Goal: Information Seeking & Learning: Learn about a topic

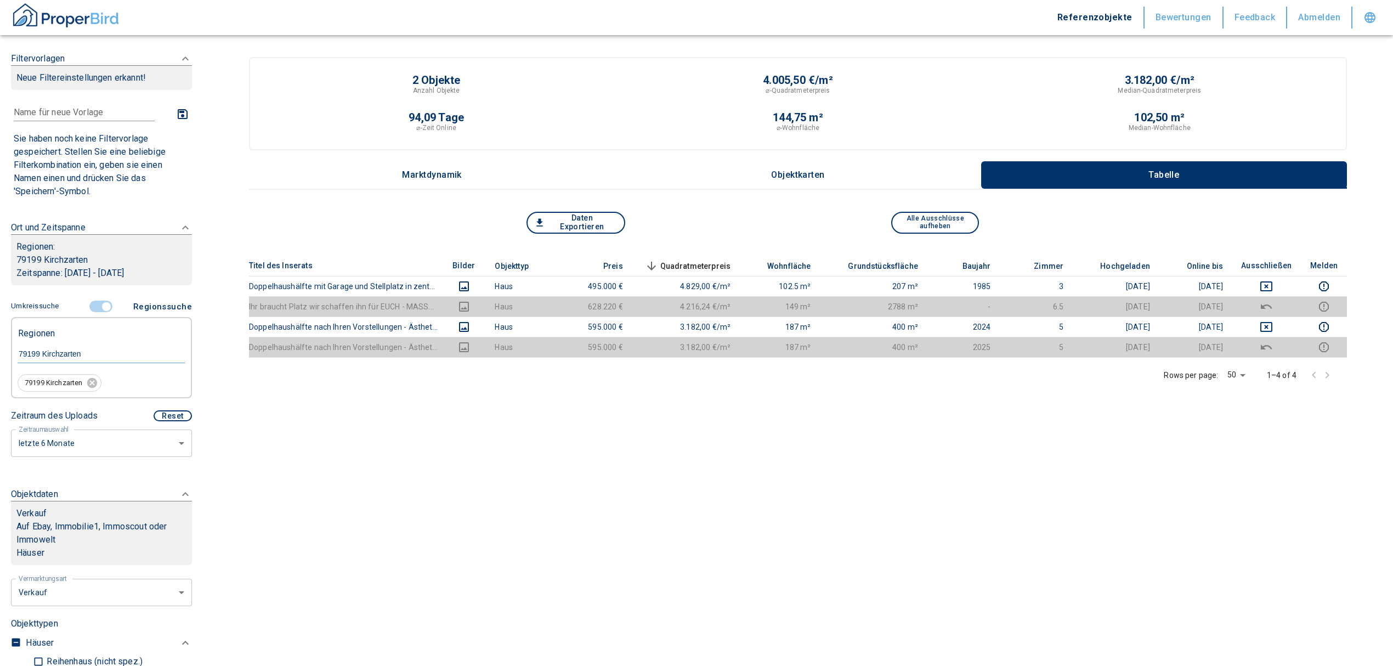
scroll to position [146, 0]
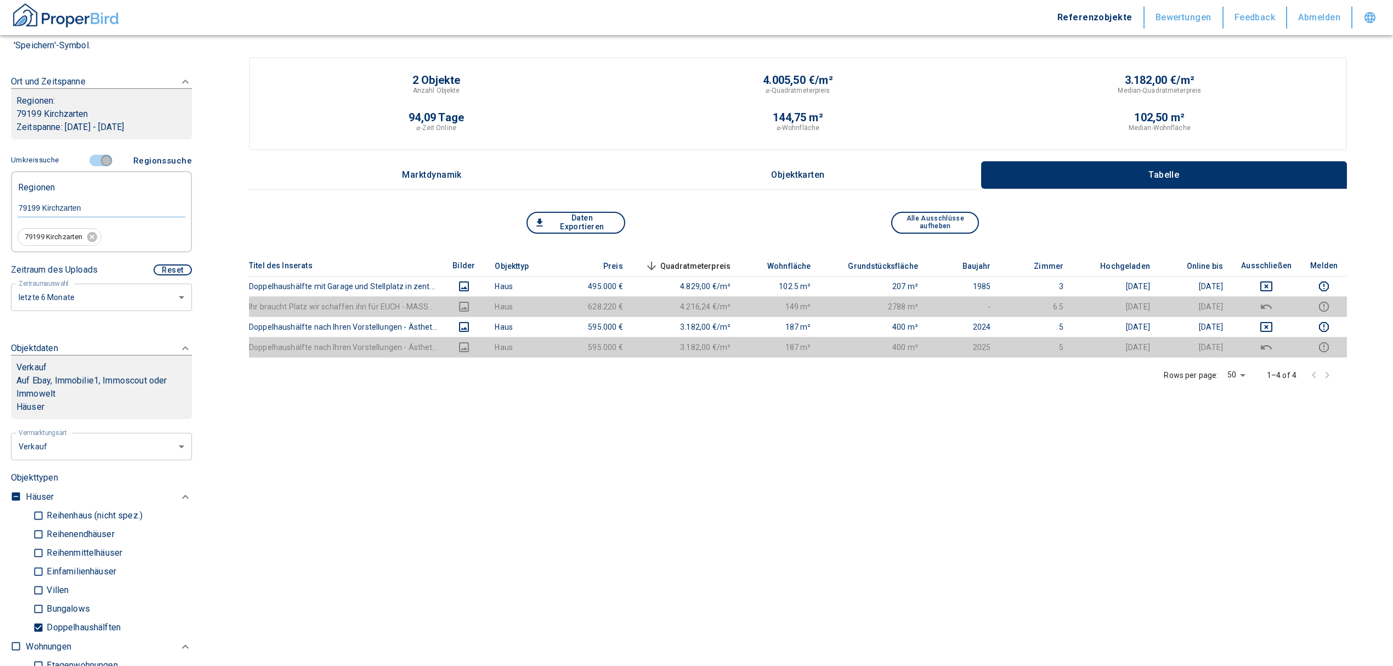
click at [97, 161] on input "controlled" at bounding box center [106, 161] width 33 height 12
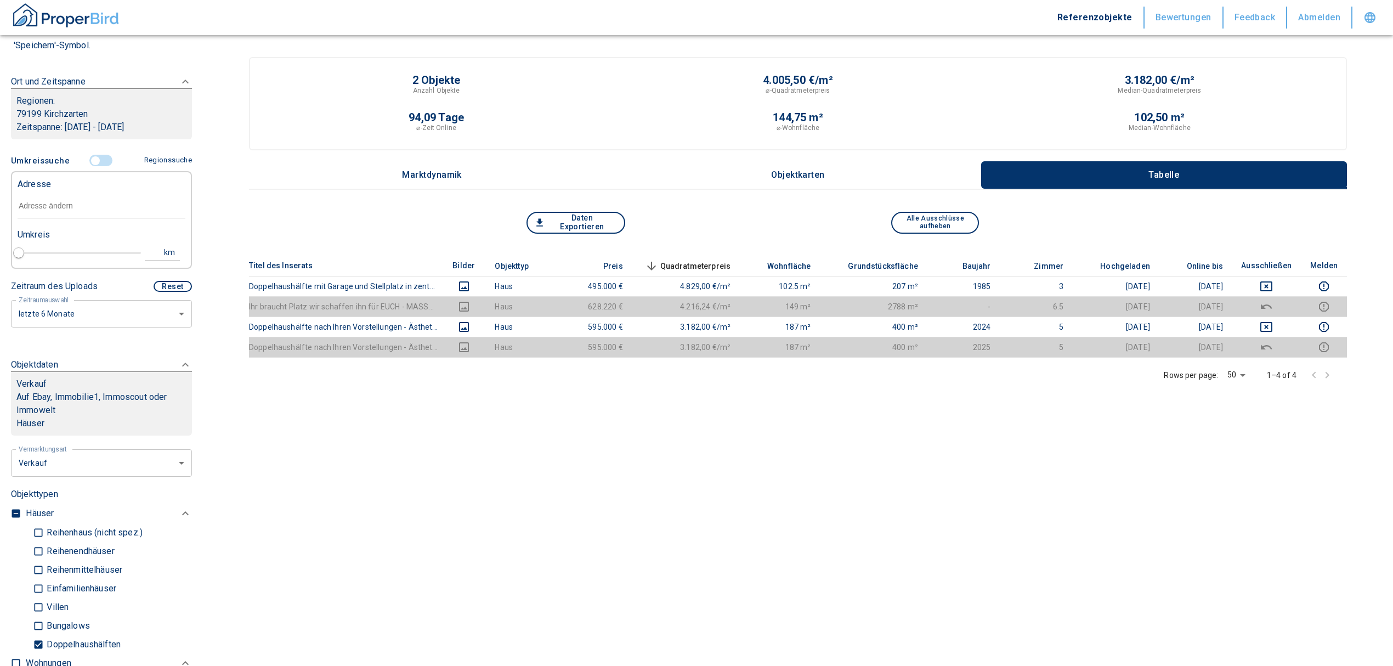
click at [54, 202] on input "text" at bounding box center [102, 206] width 168 height 25
click at [65, 208] on input "text" at bounding box center [102, 206] width 168 height 25
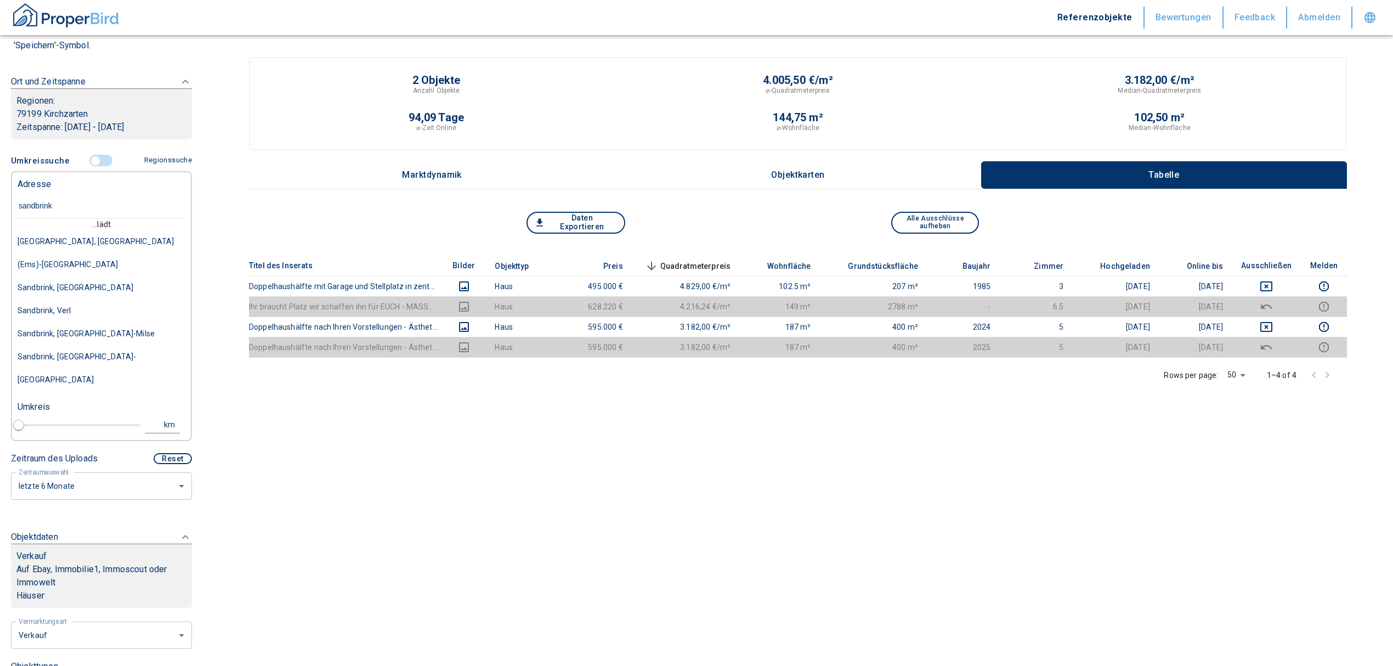
type input "sandbrink 9"
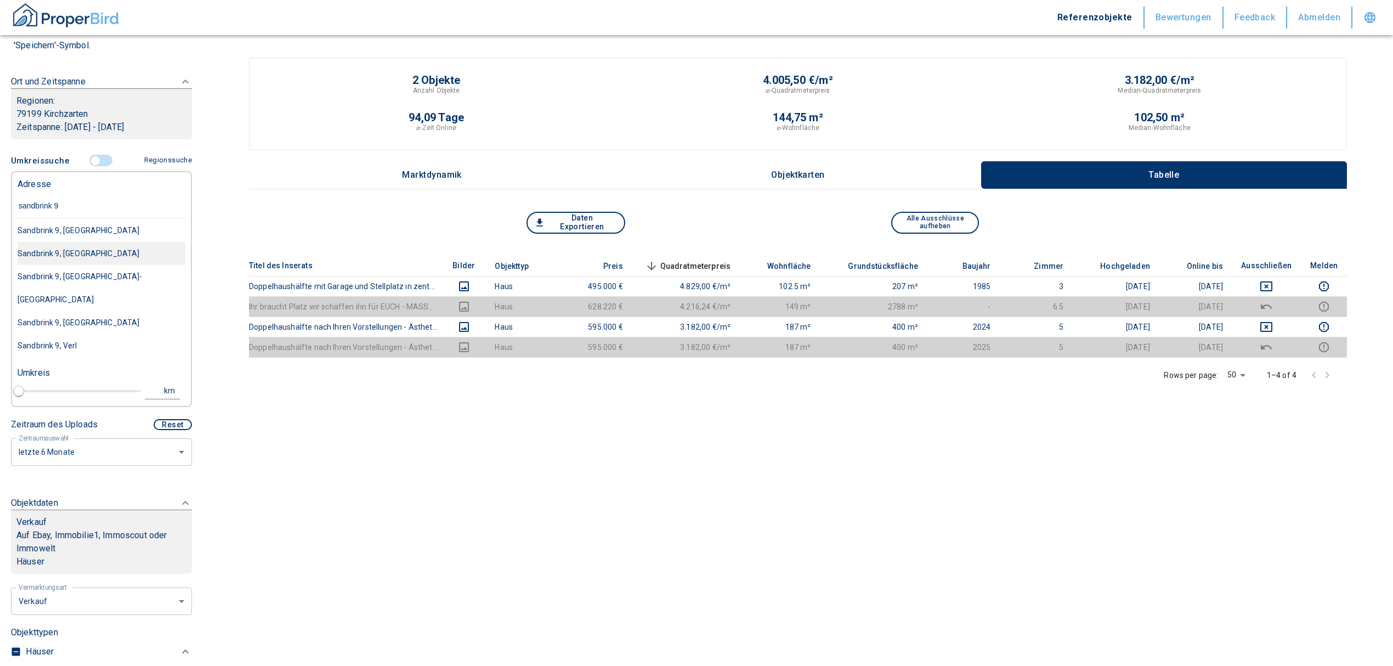
click at [132, 251] on div "Sandbrink 9, [GEOGRAPHIC_DATA]" at bounding box center [102, 253] width 168 height 23
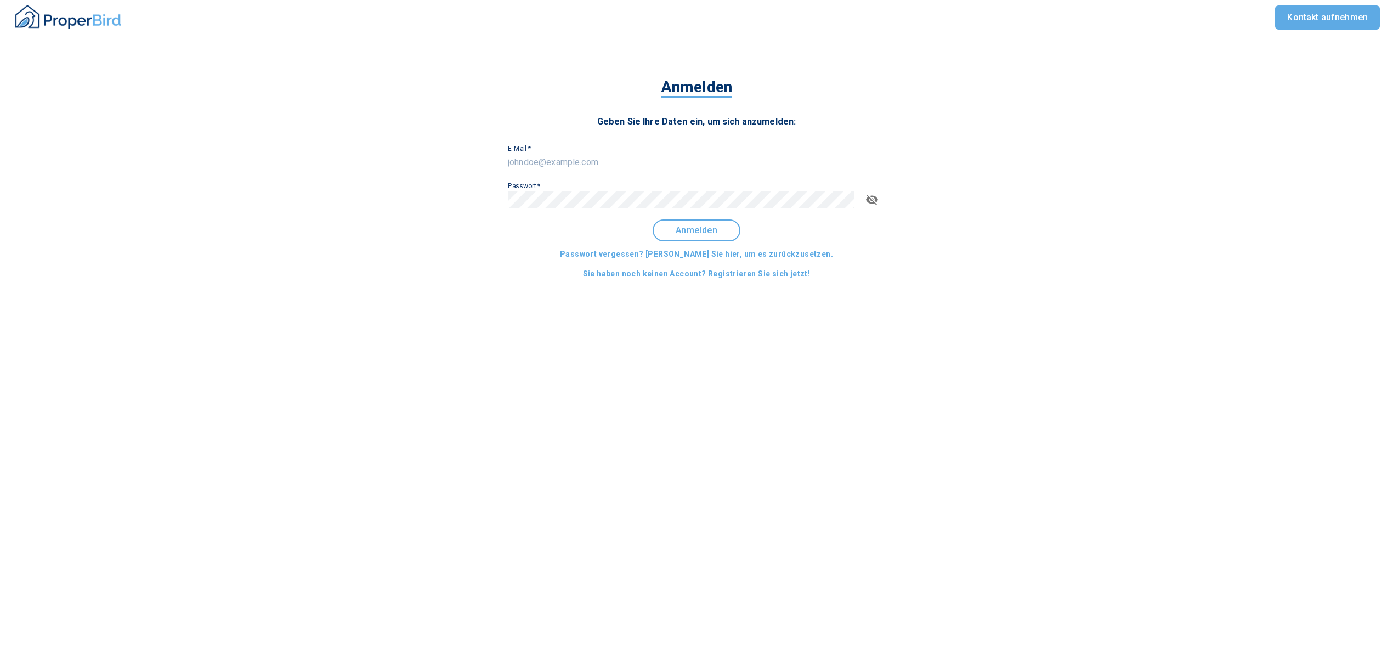
click at [588, 154] on input "E-Mail   *" at bounding box center [696, 163] width 377 height 18
type input "[EMAIL_ADDRESS][DOMAIN_NAME]"
click at [705, 227] on span "Anmelden" at bounding box center [697, 230] width 68 height 10
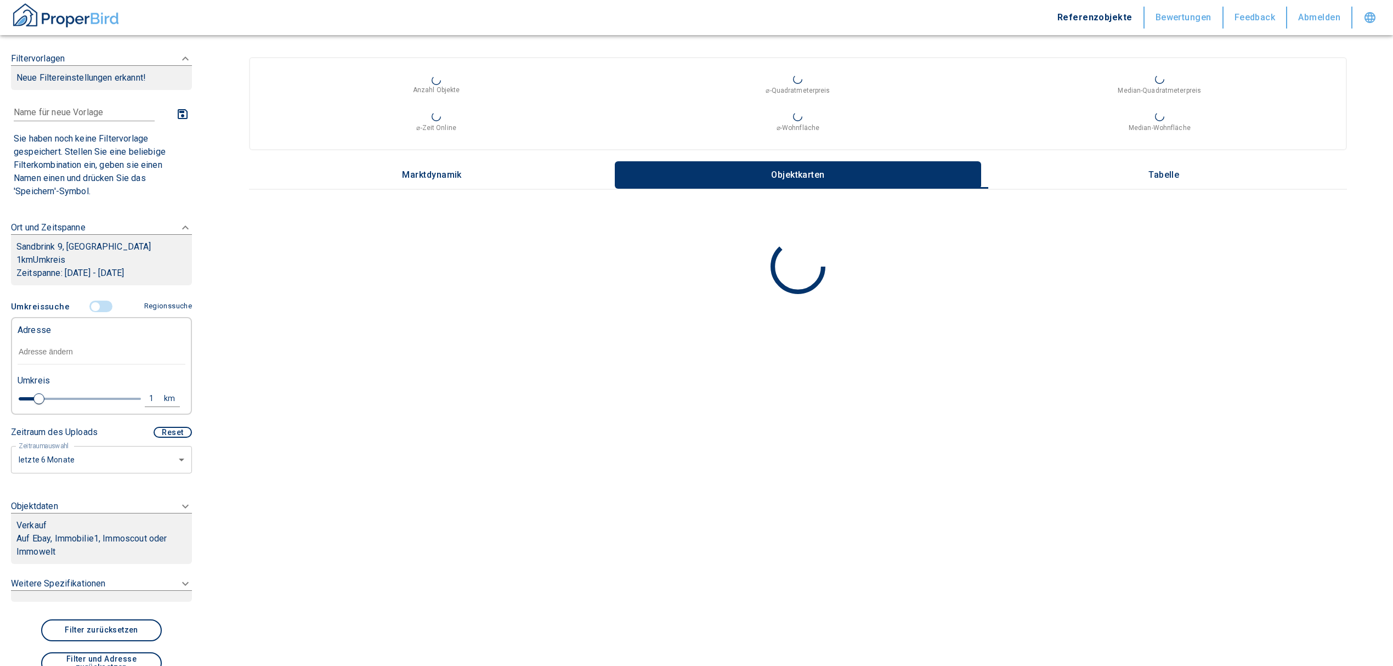
type input "2020"
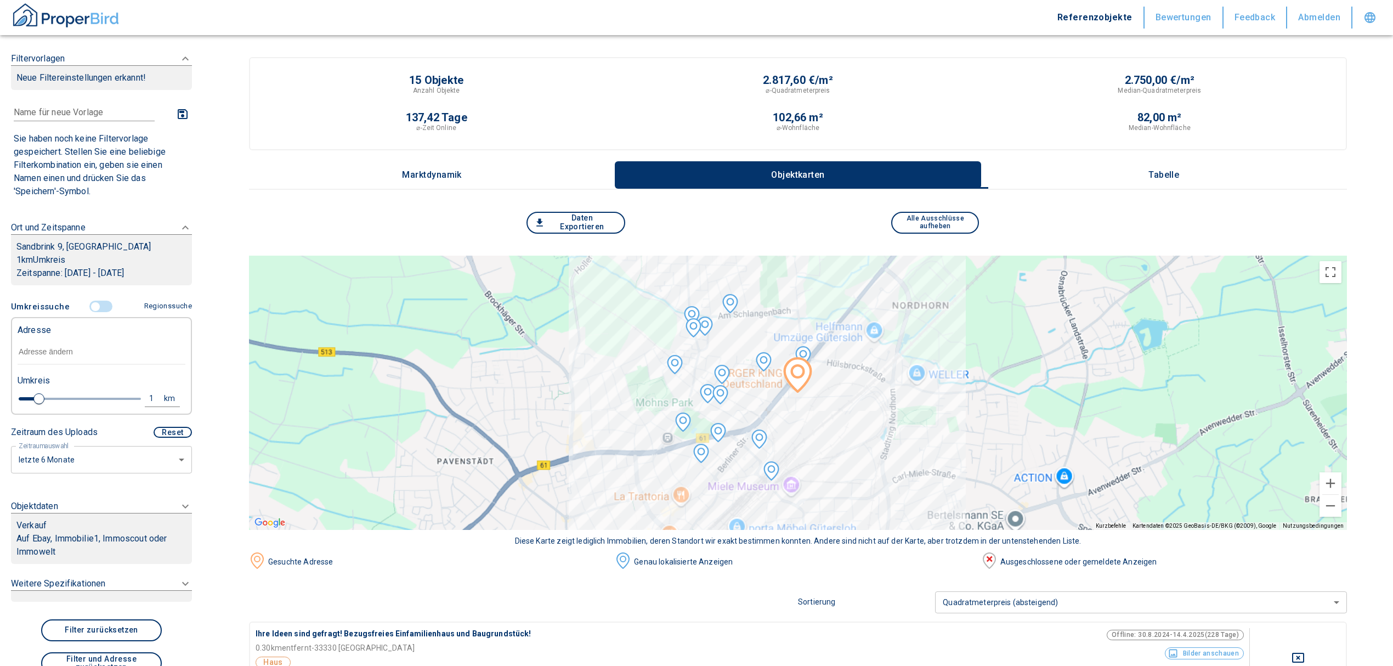
click at [88, 349] on input "text" at bounding box center [102, 351] width 168 height 25
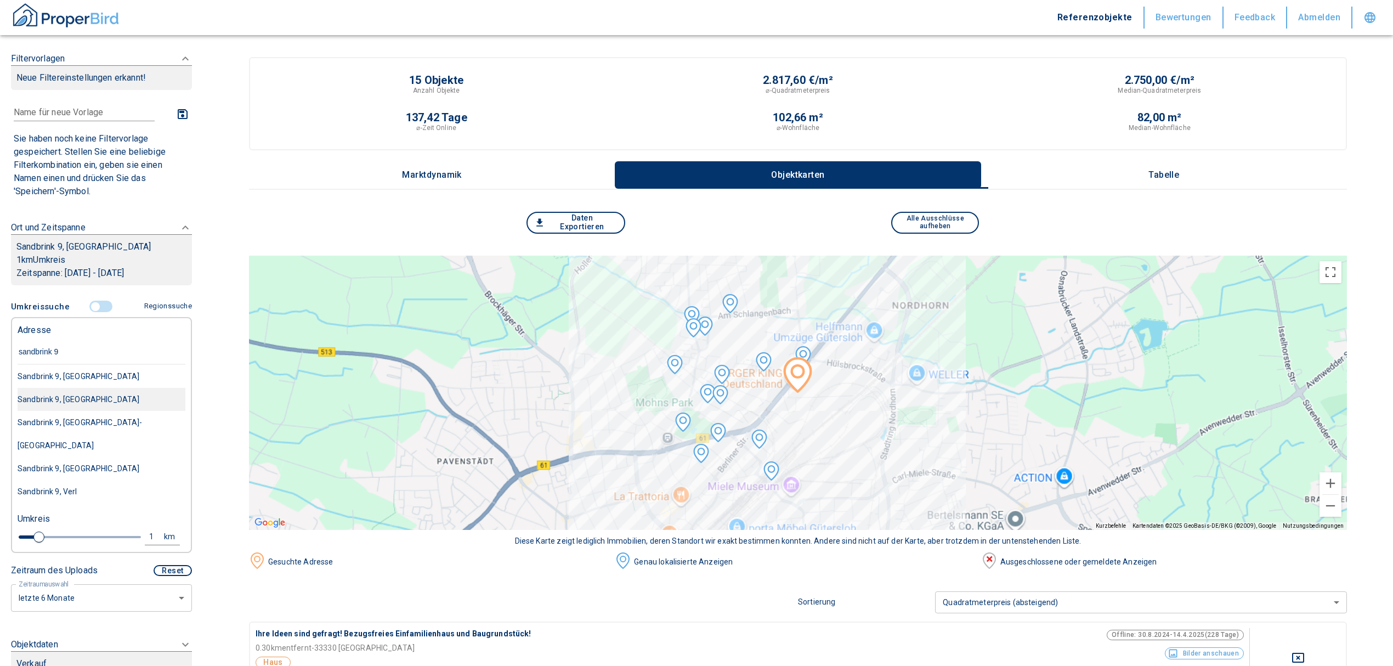
click at [60, 401] on div "Sandbrink 9, [GEOGRAPHIC_DATA]" at bounding box center [102, 399] width 168 height 23
type input "Sandbrink 9, [GEOGRAPHIC_DATA]"
type input "2020"
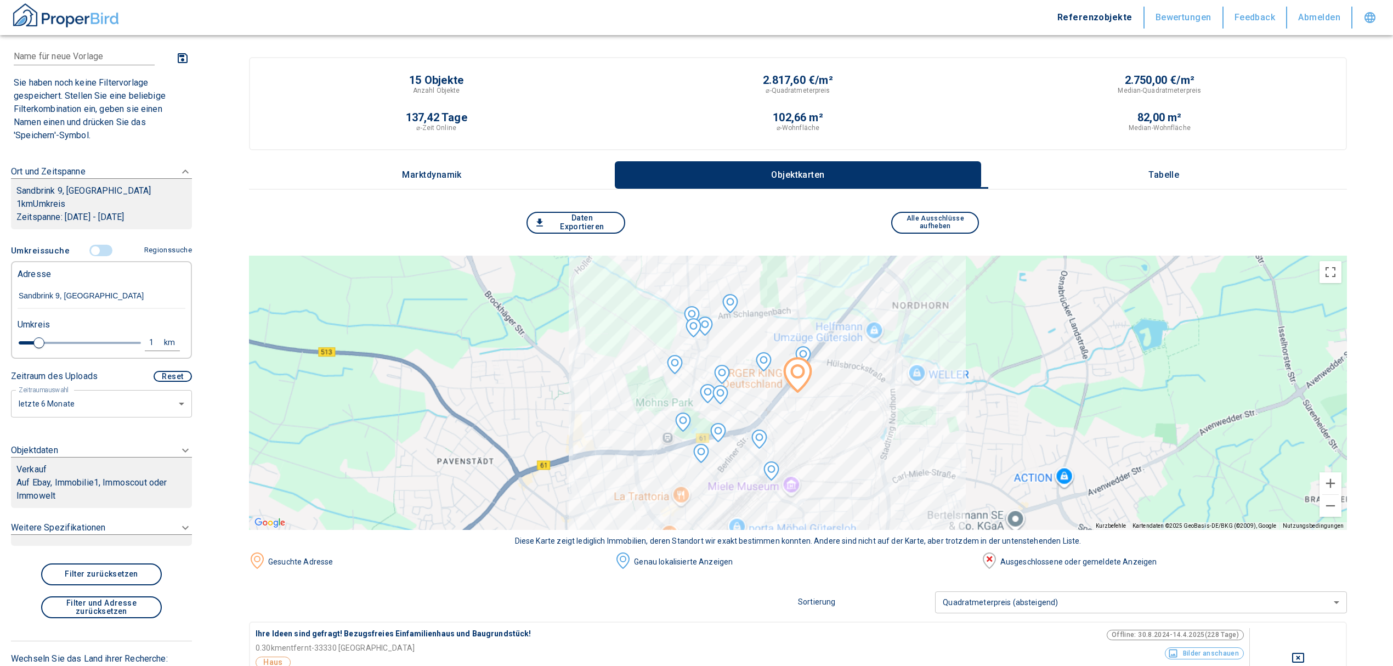
type input "Sandbrink 9, [GEOGRAPHIC_DATA]"
click at [80, 479] on p "Auf Ebay, Immobilie1, Immoscout oder Immowelt" at bounding box center [101, 489] width 170 height 26
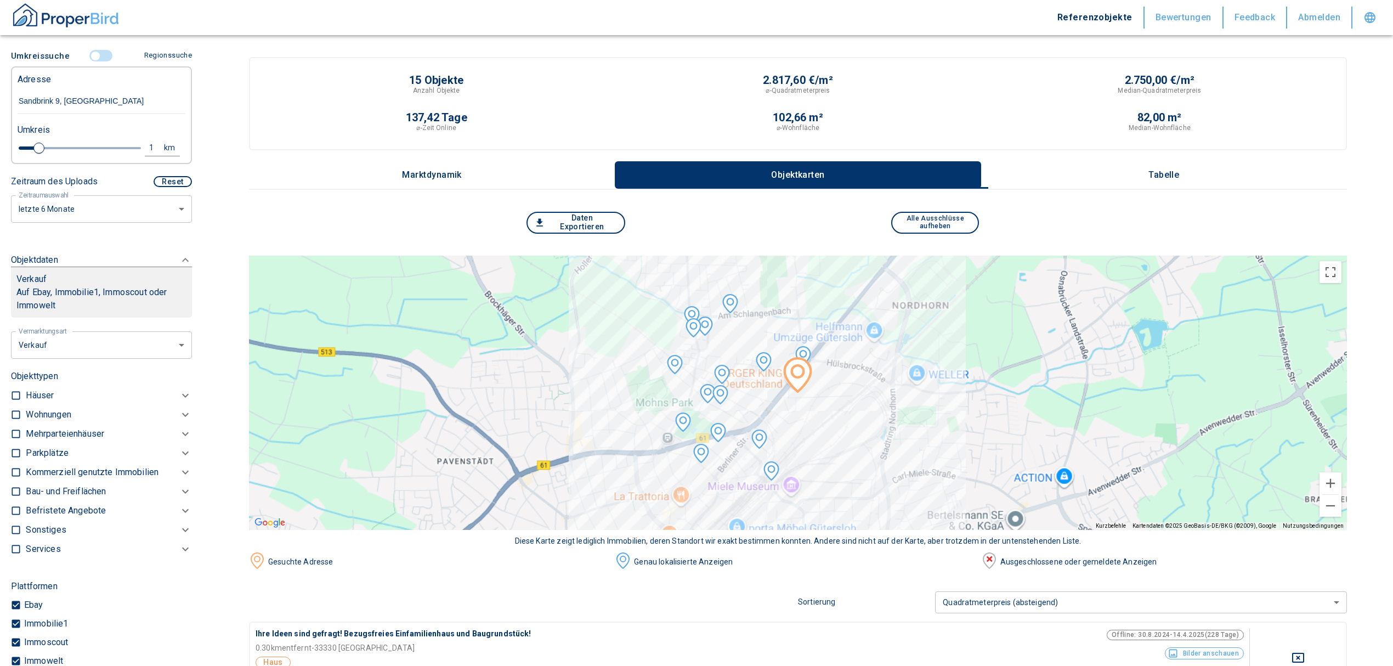
scroll to position [250, 0]
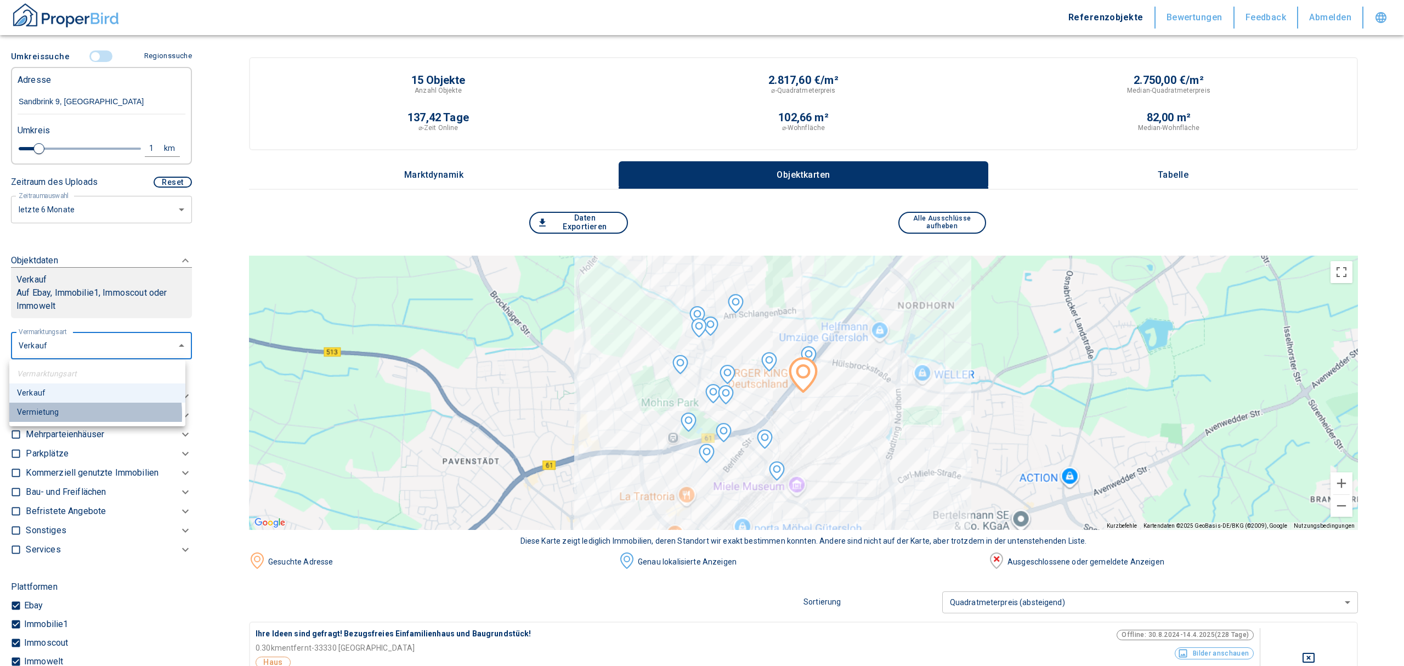
click at [49, 415] on li "Vermietung" at bounding box center [97, 412] width 176 height 19
type input "rent"
type input "2020"
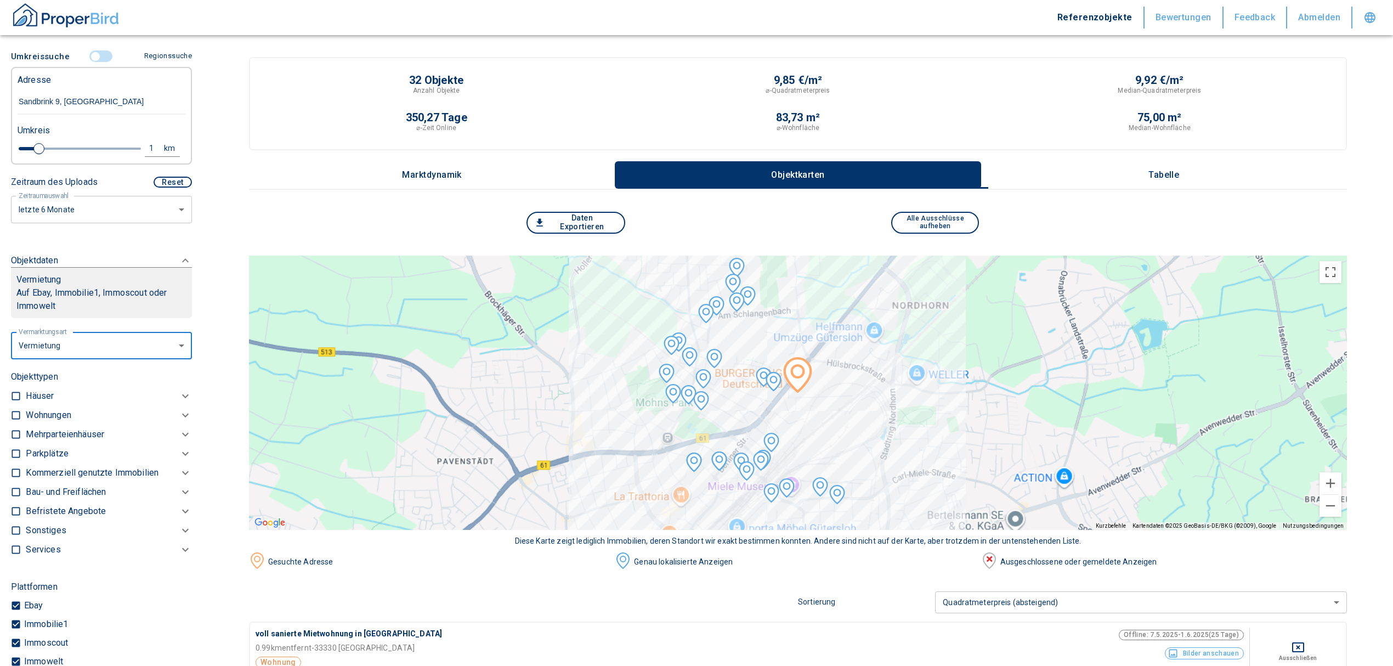
click at [46, 483] on div "Bau- und Freiflächen" at bounding box center [109, 492] width 166 height 19
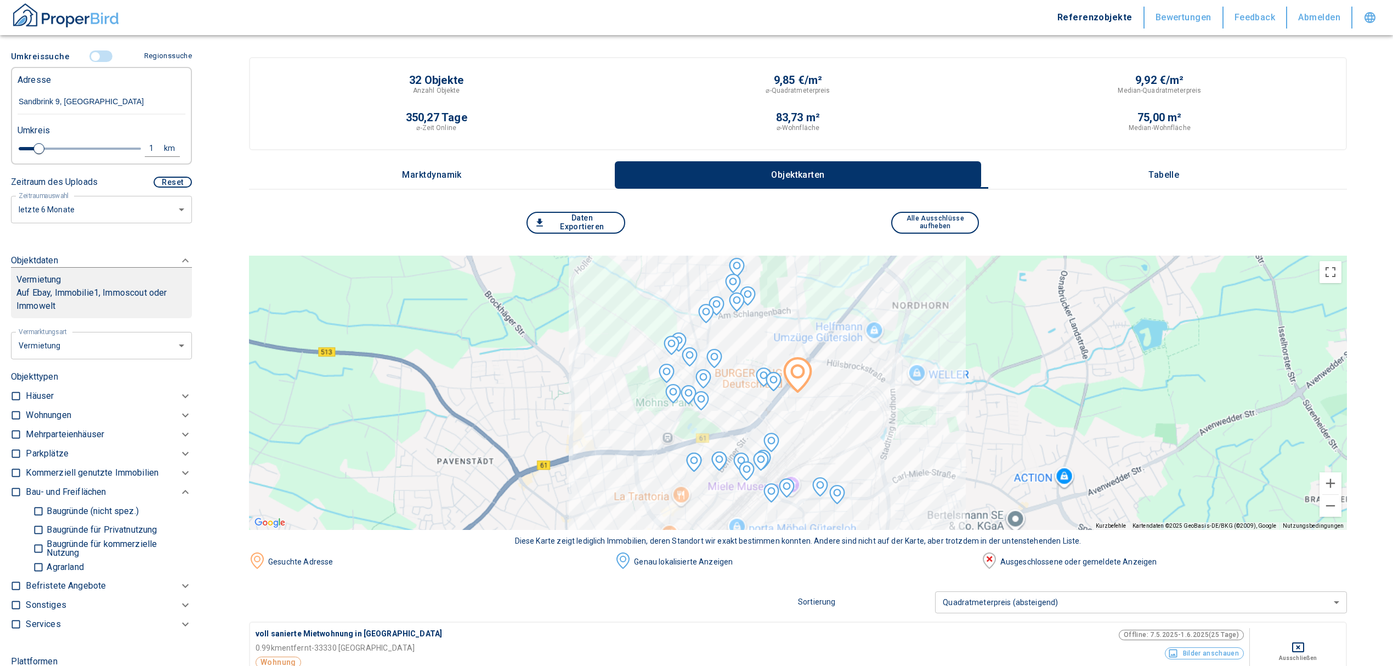
click at [46, 476] on p "Kommerziell genutzte Immobilien" at bounding box center [92, 472] width 133 height 13
click at [33, 489] on input "Ladengeschäftsflächen" at bounding box center [38, 491] width 11 height 19
checkbox input "true"
type input "2020"
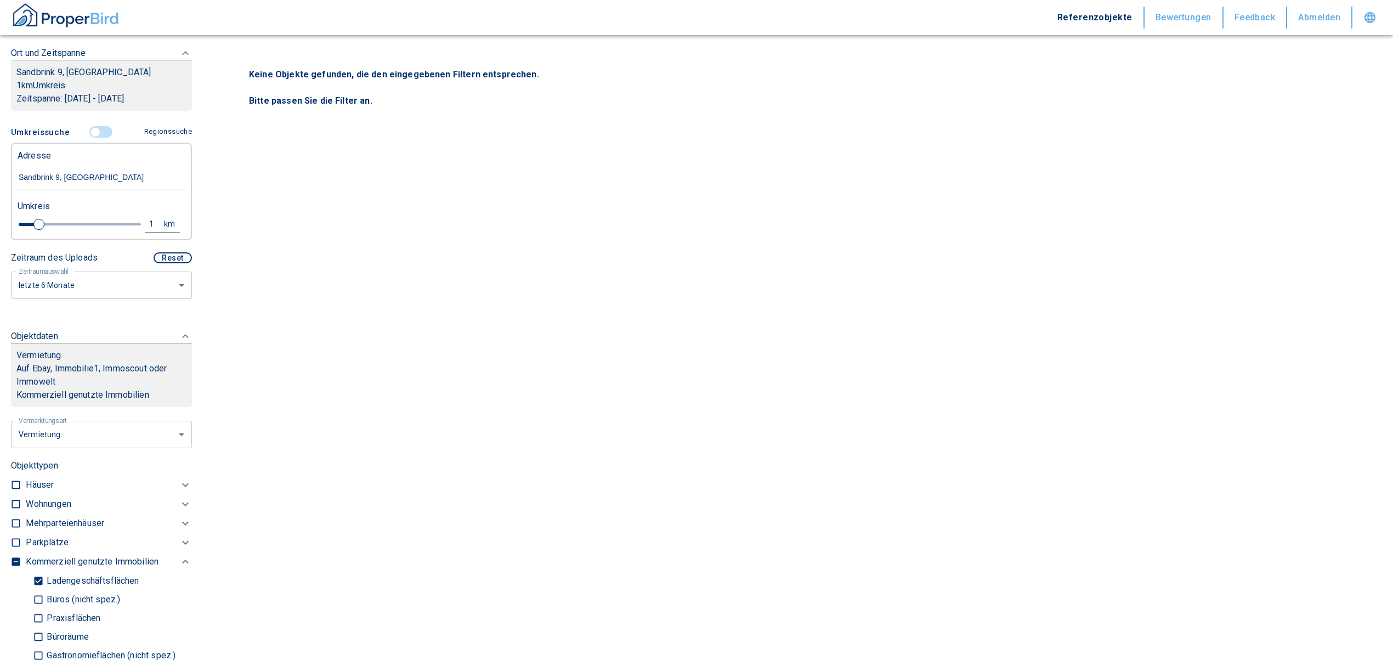
scroll to position [104, 0]
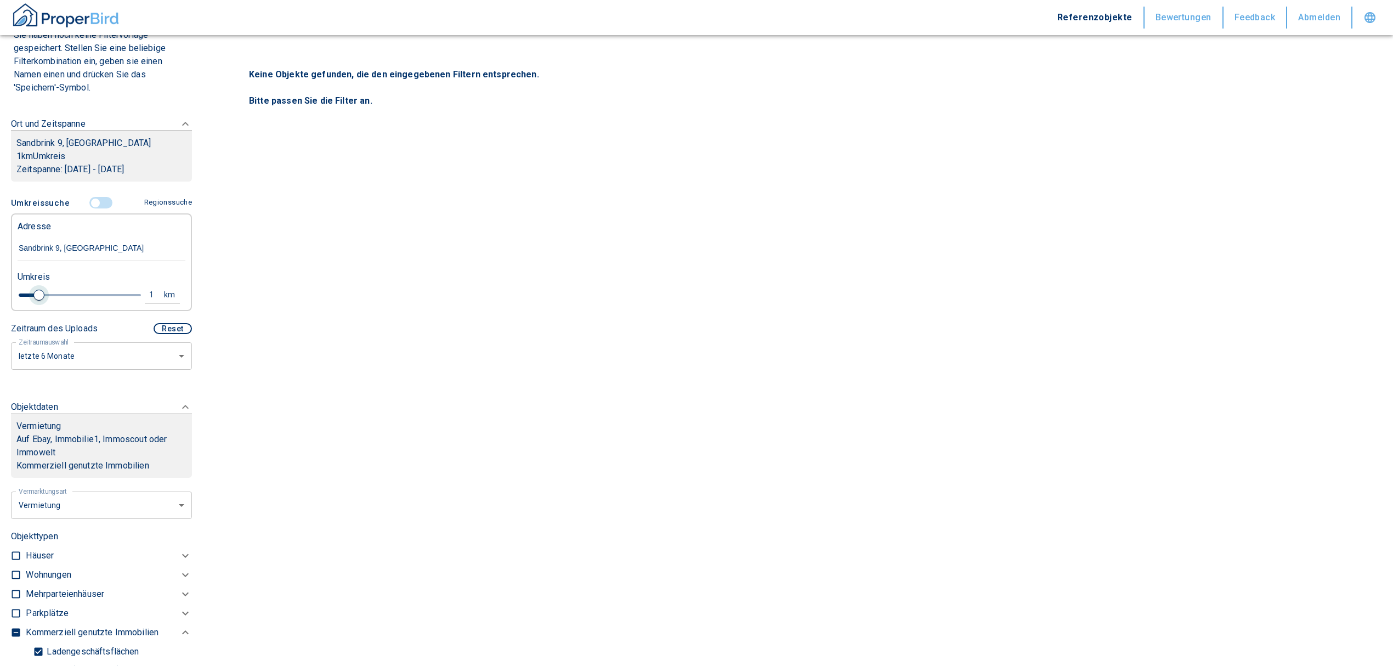
type input "1.2"
type input "2020"
type input "1.4"
type input "2020"
type input "1.8"
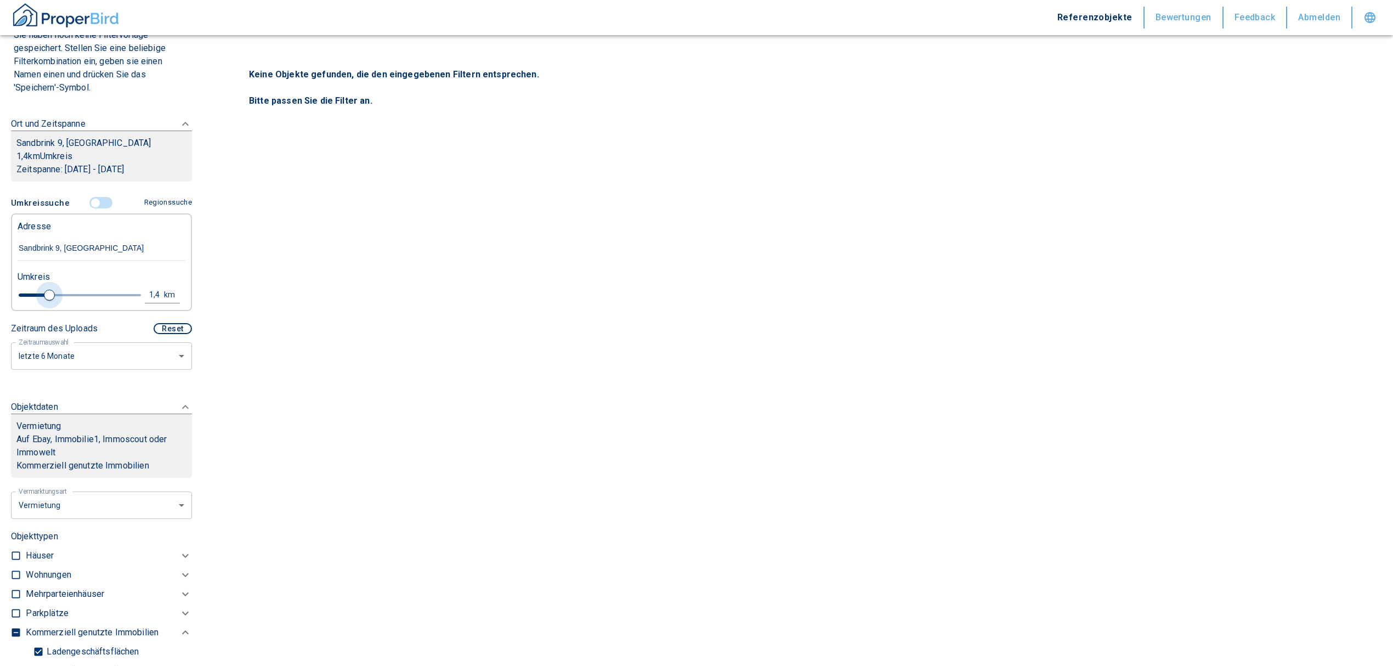
type input "2020"
type input "2.8"
type input "2020"
type input "3.4"
type input "2020"
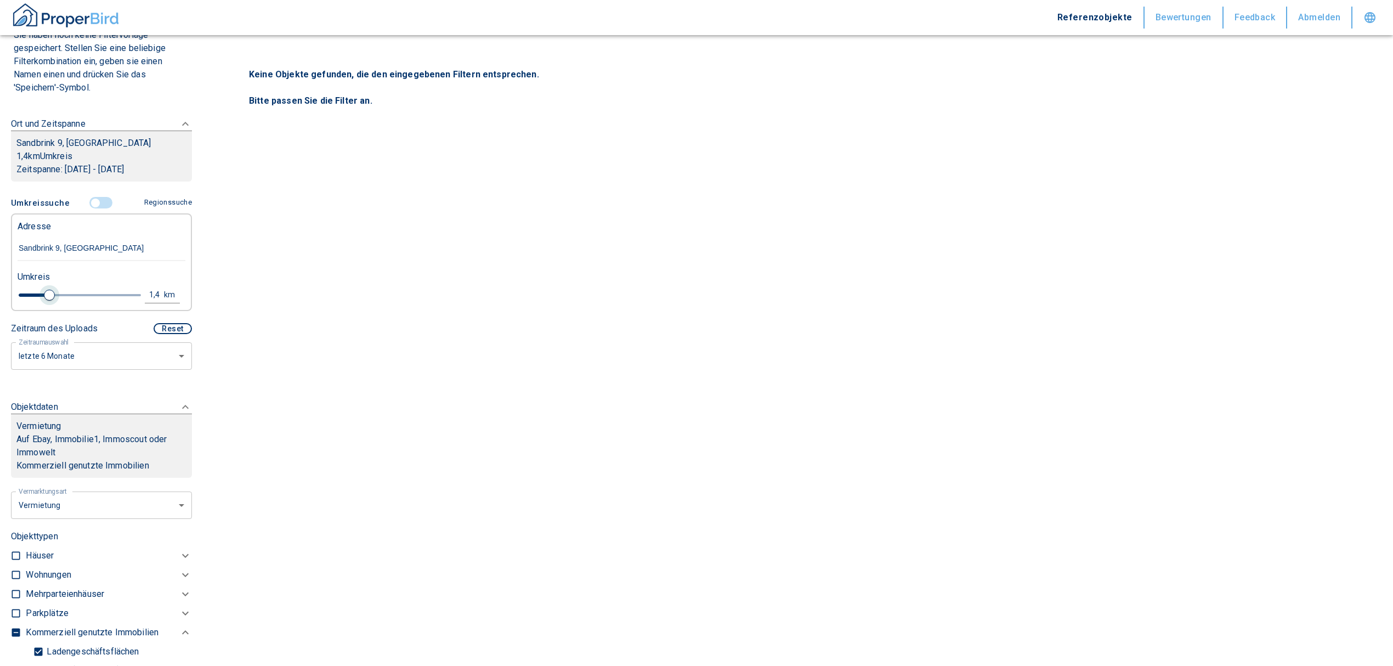
type input "3.6"
type input "2020"
type input "3.8"
type input "2020"
type input "4"
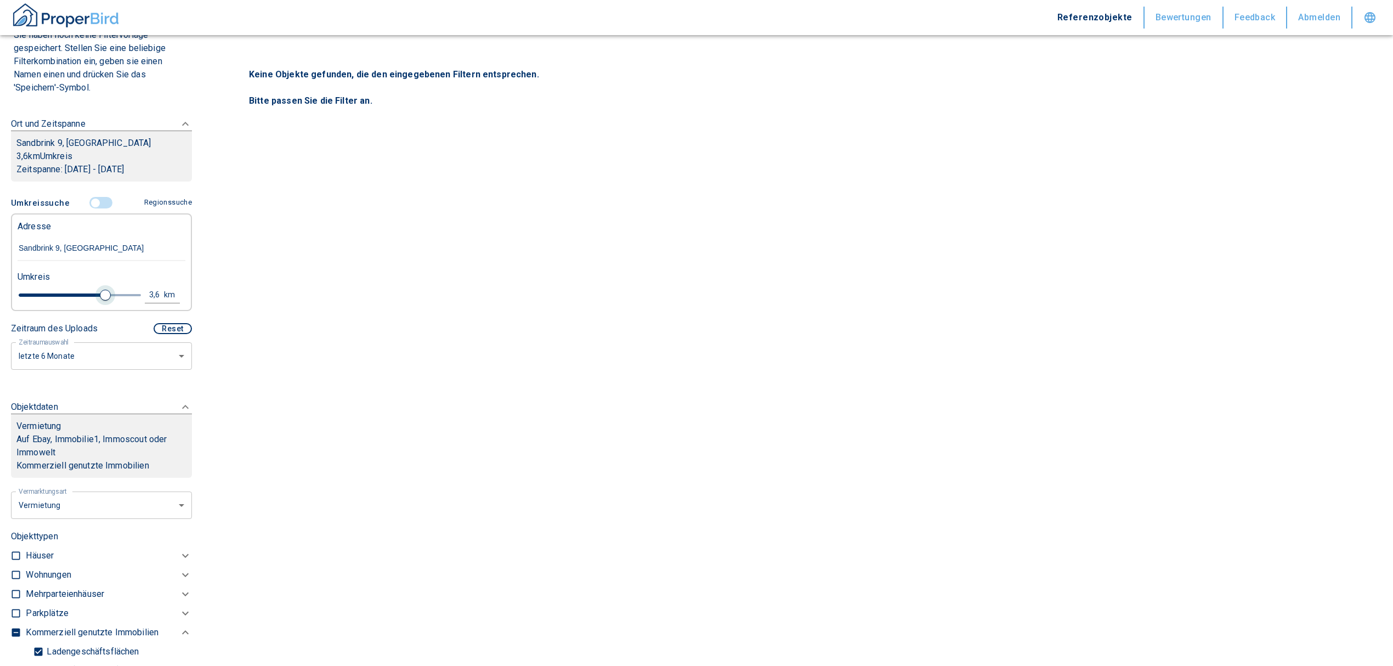
type input "2020"
type input "4.6"
type input "2020"
type input "4.8"
type input "2020"
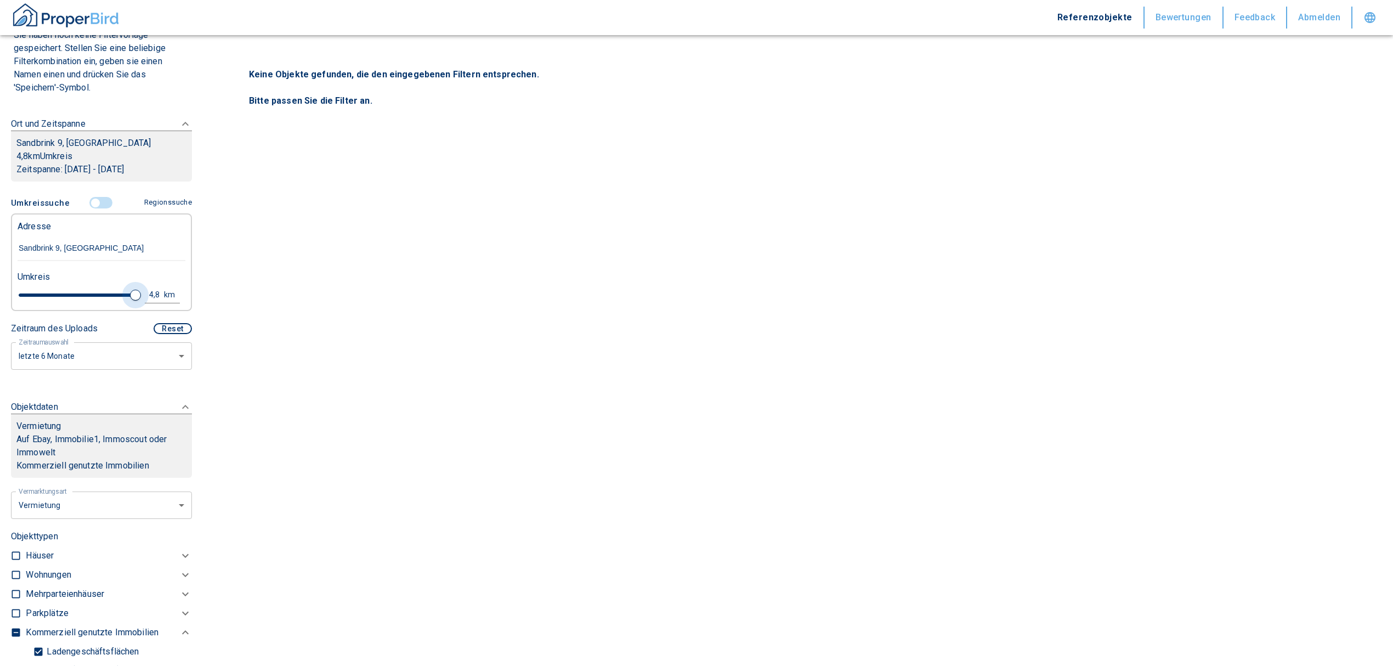
type input "5"
drag, startPoint x: 39, startPoint y: 292, endPoint x: 141, endPoint y: 291, distance: 102.0
click at [141, 291] on div "5 km" at bounding box center [97, 296] width 168 height 19
type input "2020"
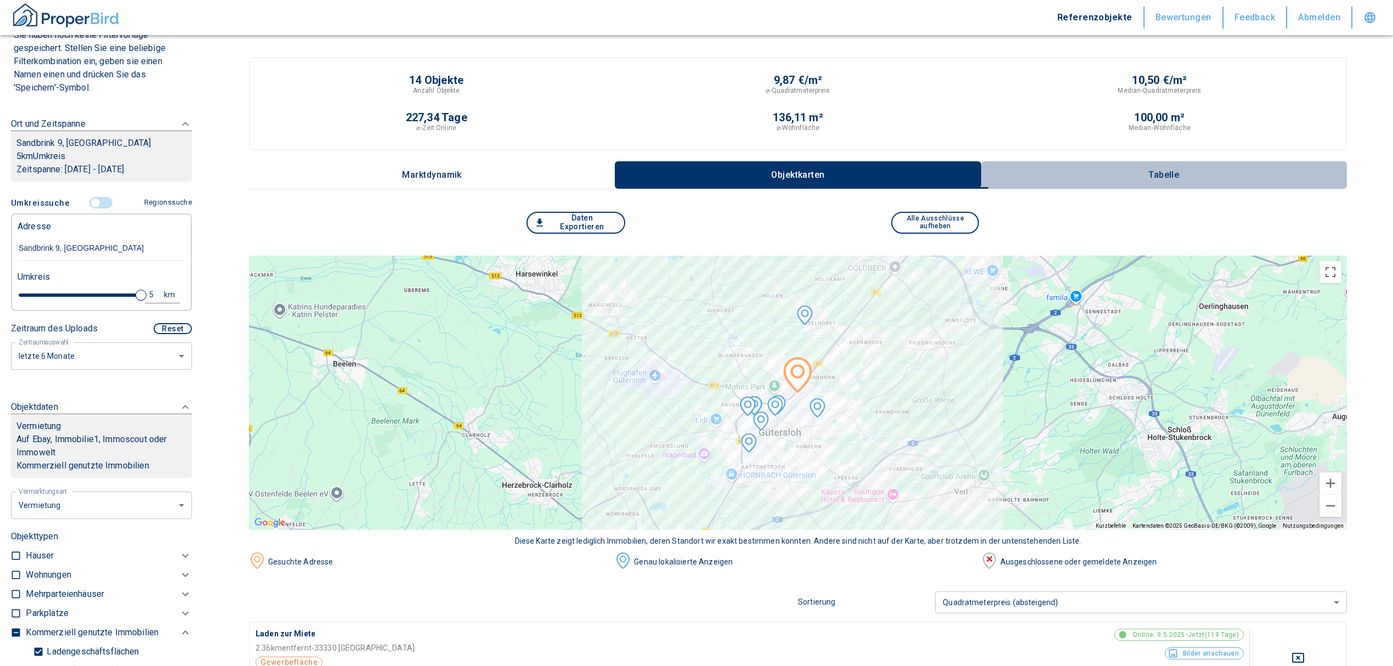
click at [1159, 170] on p "Tabelle" at bounding box center [1163, 175] width 55 height 10
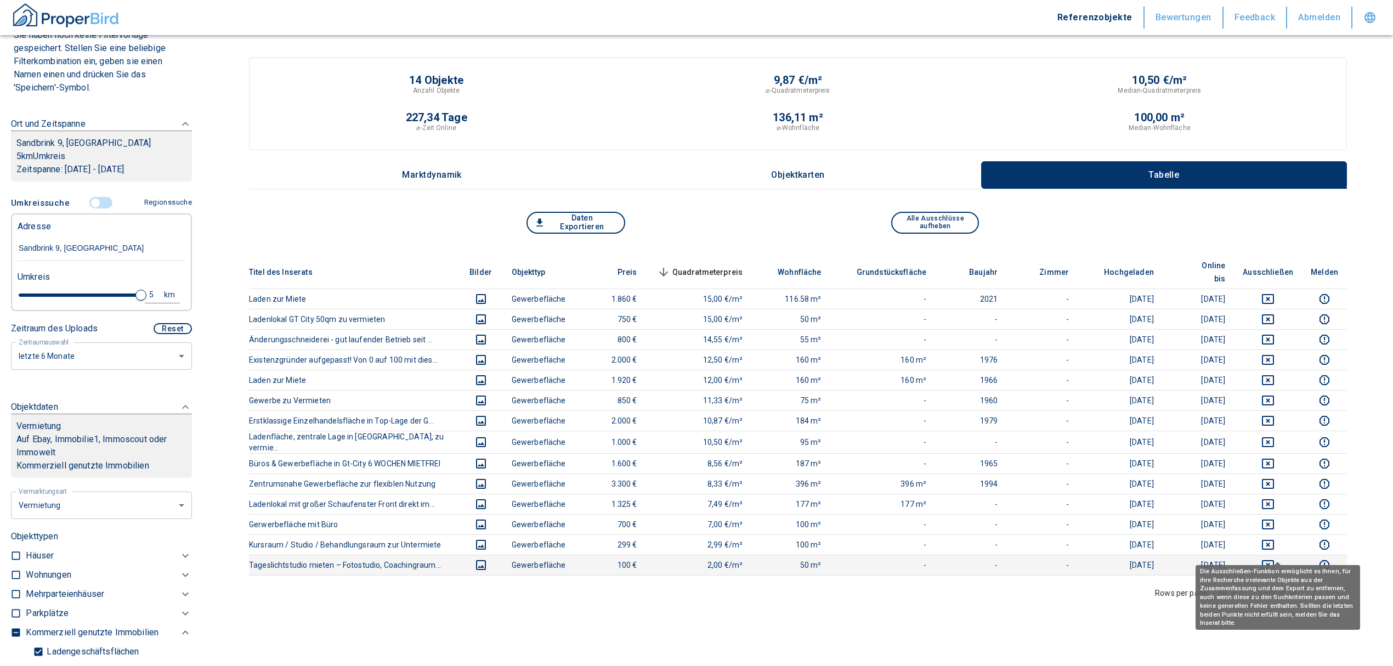
click at [1274, 560] on icon "deselect this listing" at bounding box center [1268, 565] width 12 height 10
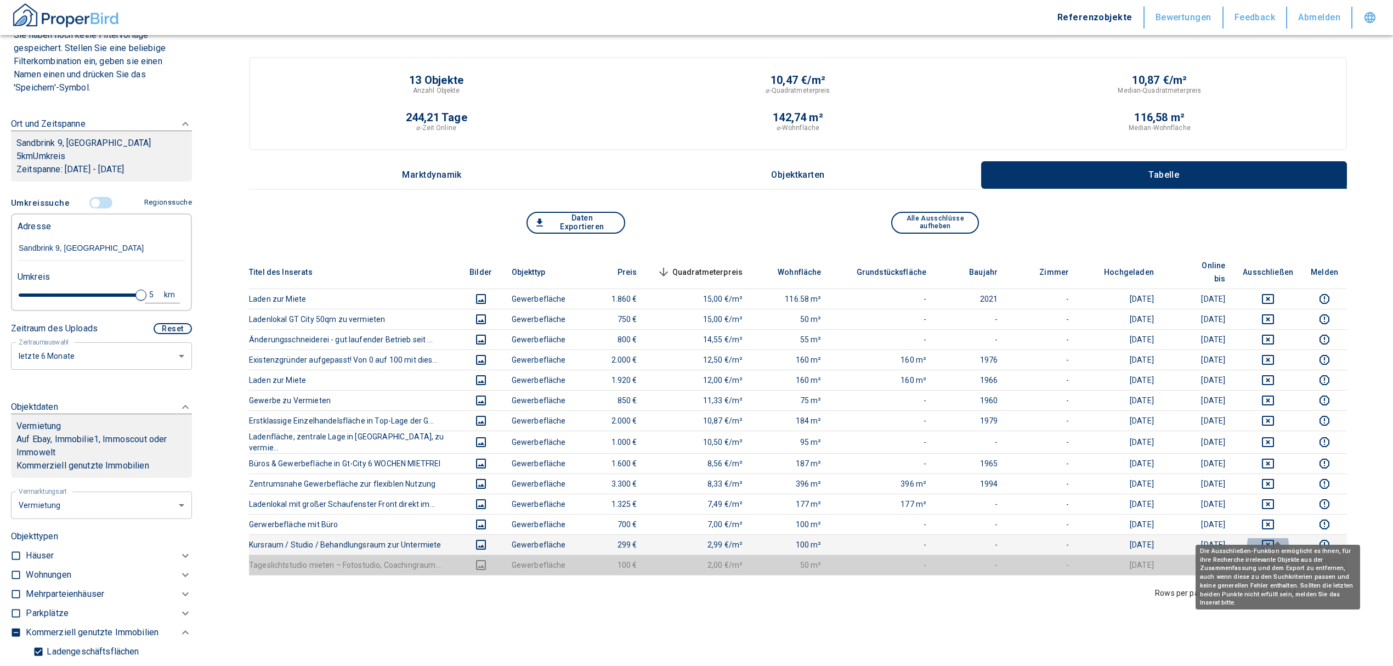
click at [1275, 538] on icon "deselect this listing" at bounding box center [1267, 544] width 13 height 13
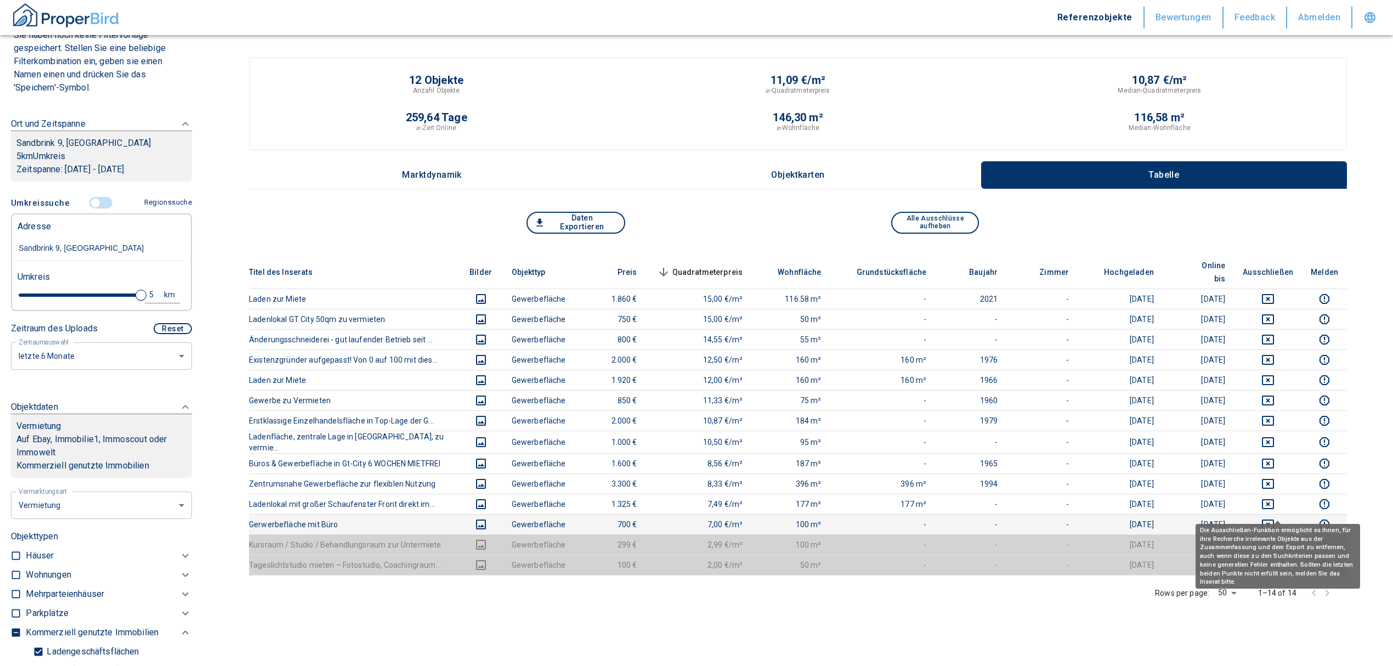
click at [1275, 518] on icon "deselect this listing" at bounding box center [1267, 524] width 13 height 13
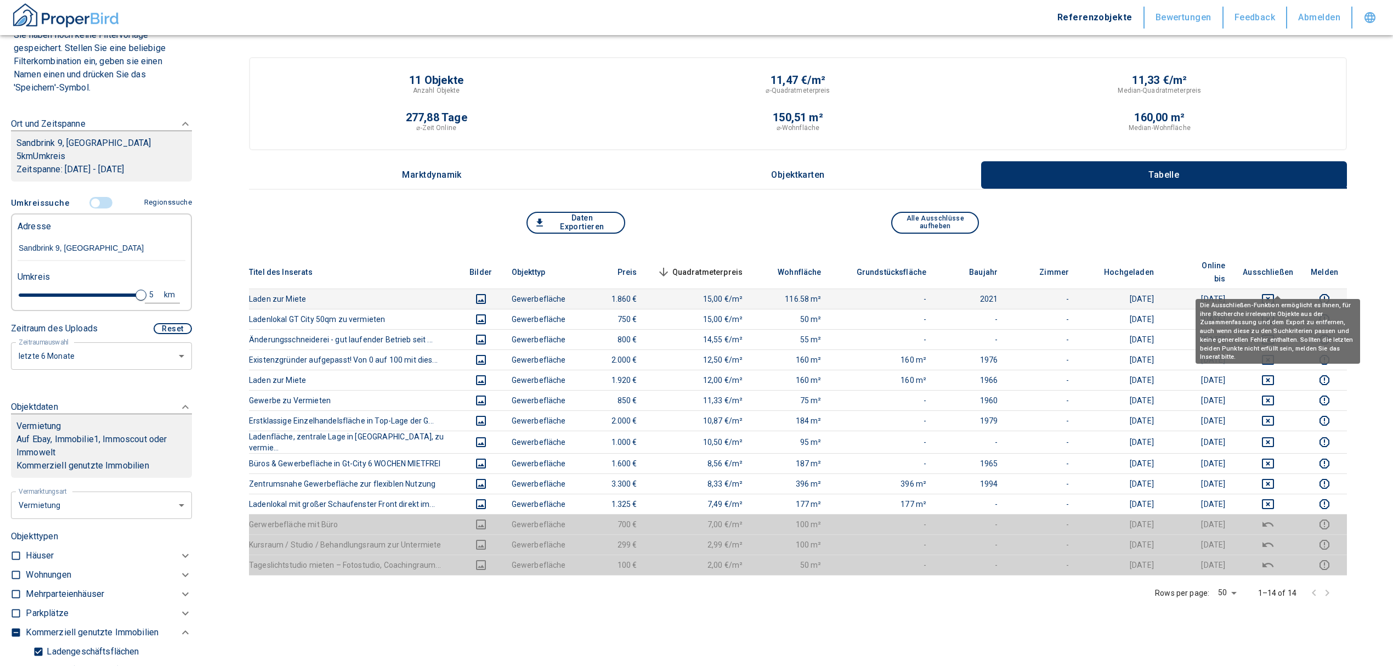
click at [1275, 292] on icon "deselect this listing" at bounding box center [1267, 298] width 13 height 13
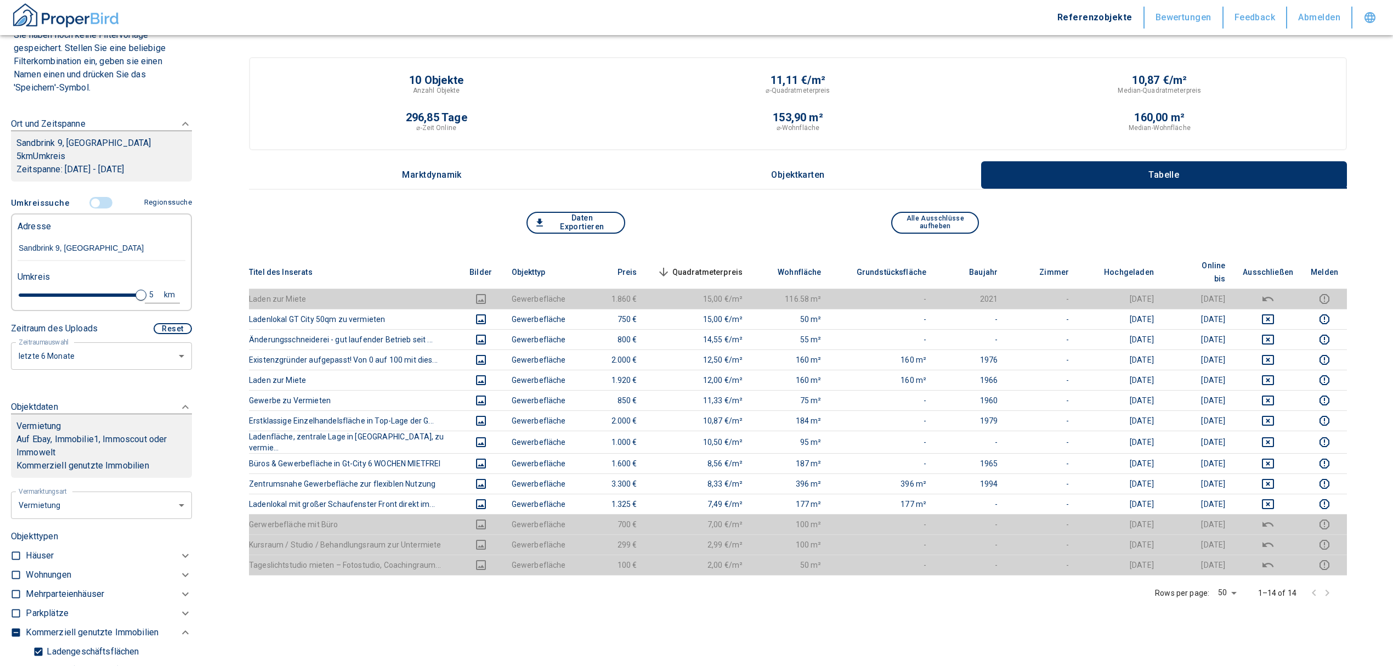
click at [145, 354] on body "Referenzobjekte Bewertungen Feedback Abmelden Filtervorlagen Neue Filtereinstel…" at bounding box center [696, 476] width 1393 height 953
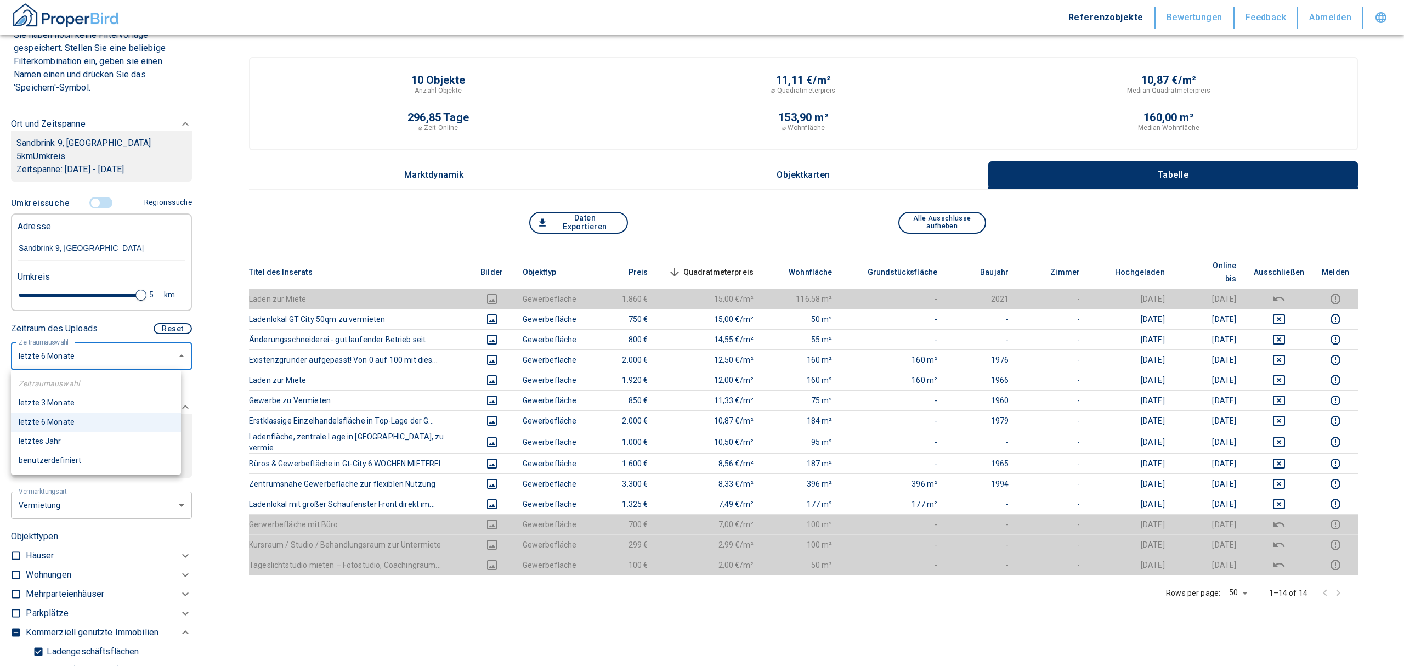
click at [73, 435] on li "letztes Jahr" at bounding box center [96, 441] width 170 height 19
type input "12"
type input "2020"
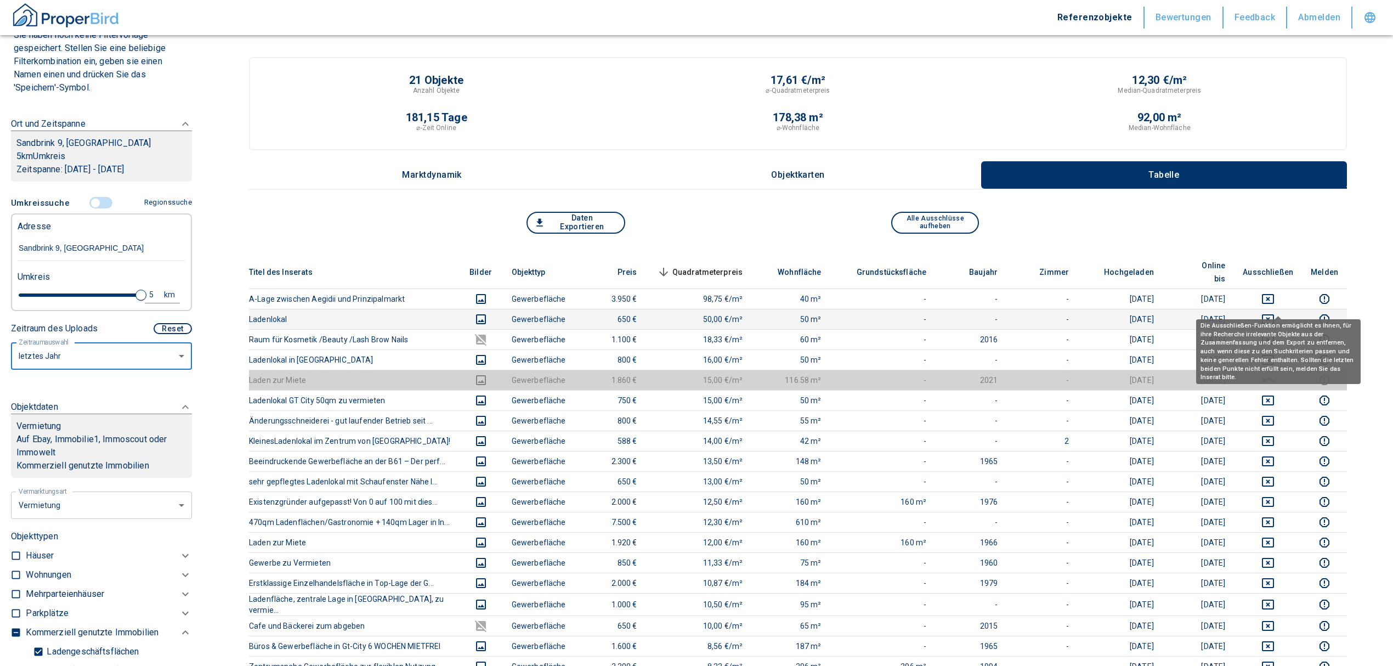
click at [1273, 313] on icon "deselect this listing" at bounding box center [1267, 319] width 13 height 13
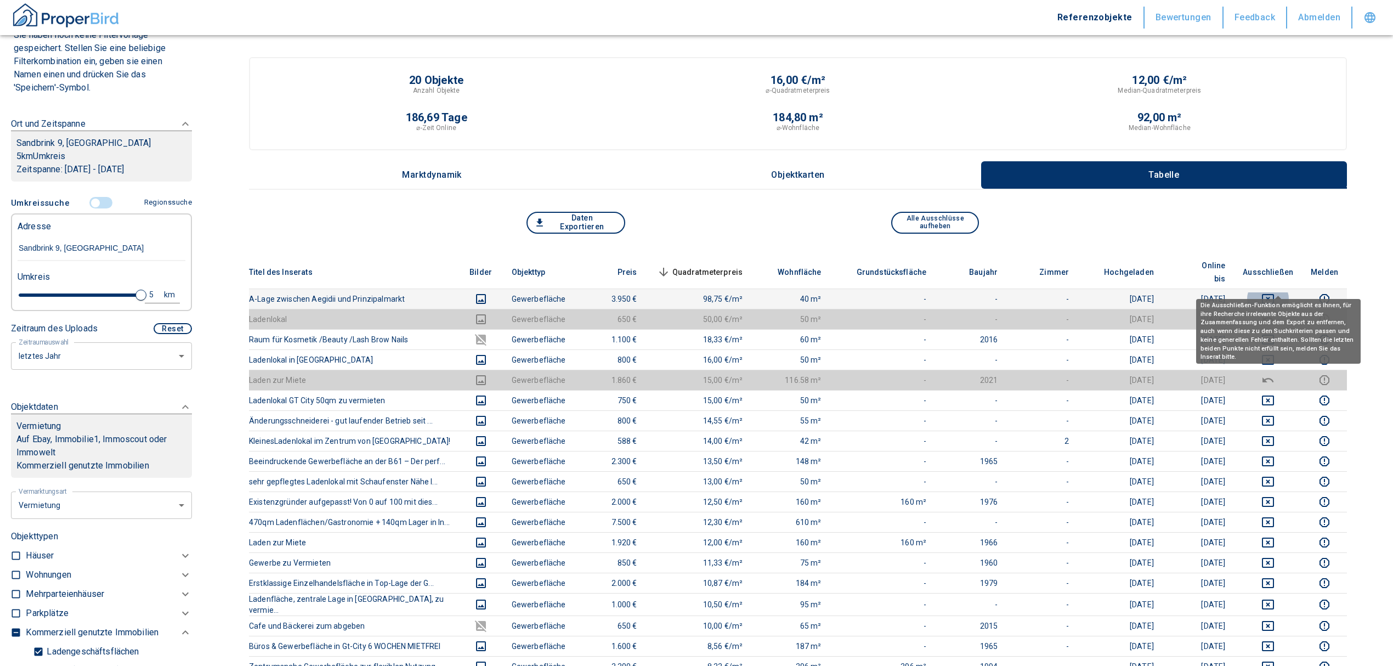
click at [1273, 292] on icon "deselect this listing" at bounding box center [1267, 298] width 13 height 13
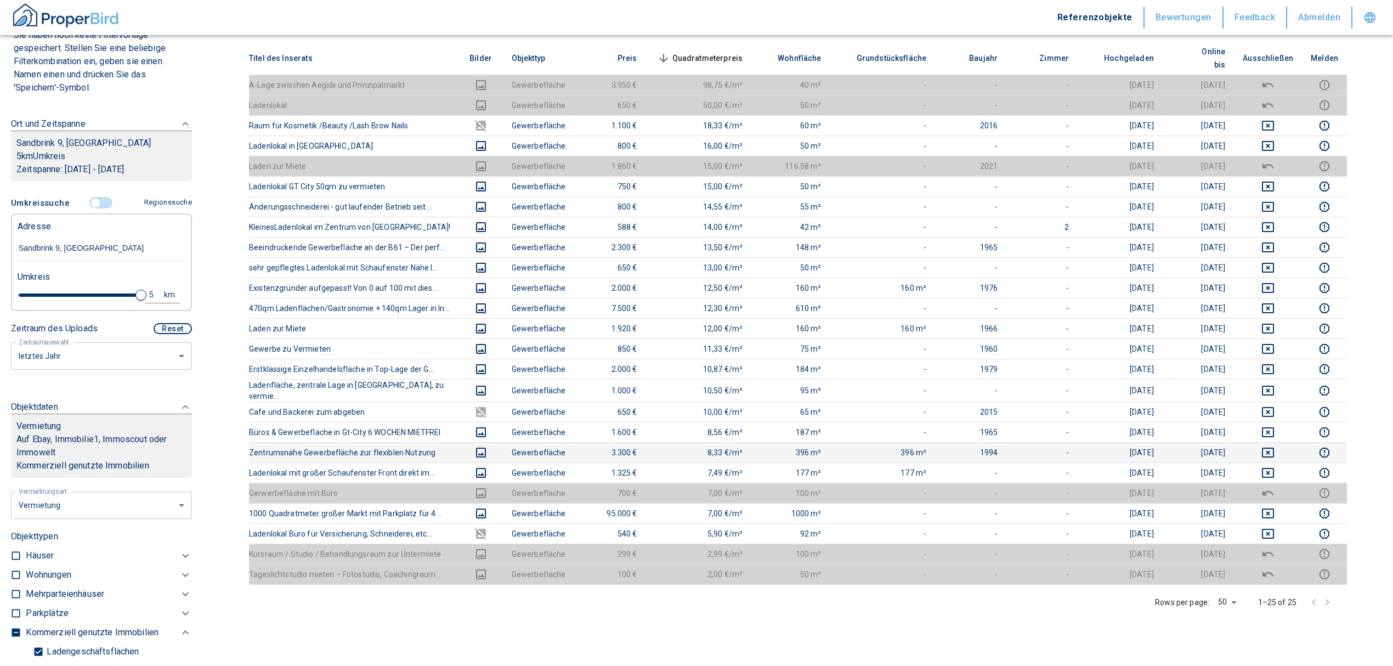
scroll to position [219, 0]
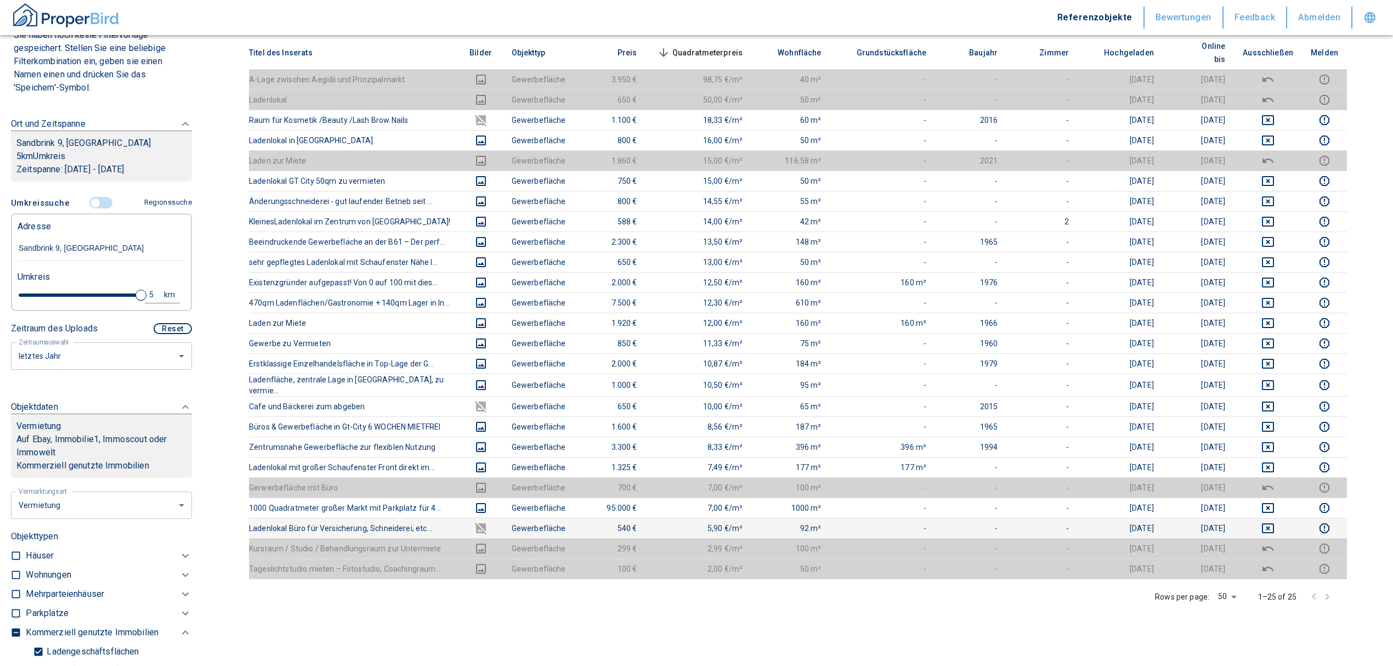
click at [1275, 522] on icon "deselect this listing" at bounding box center [1267, 528] width 13 height 13
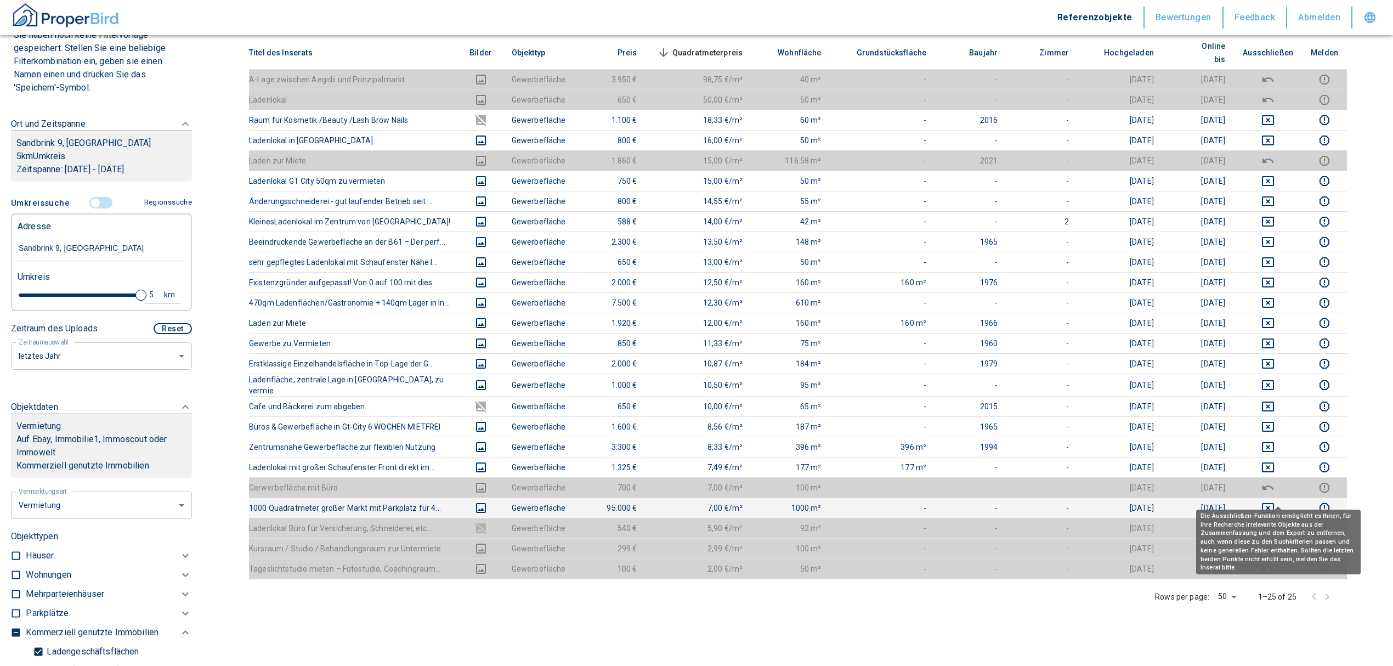
click at [1275, 501] on icon "deselect this listing" at bounding box center [1267, 507] width 13 height 13
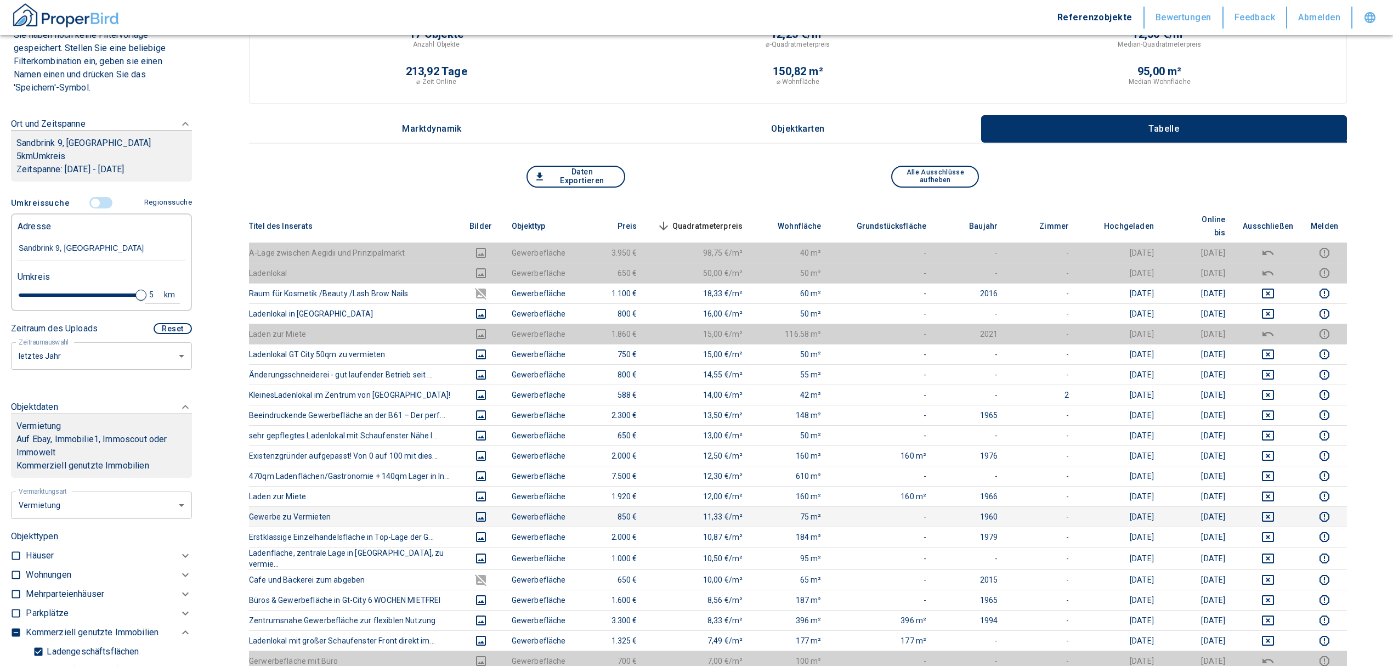
scroll to position [0, 0]
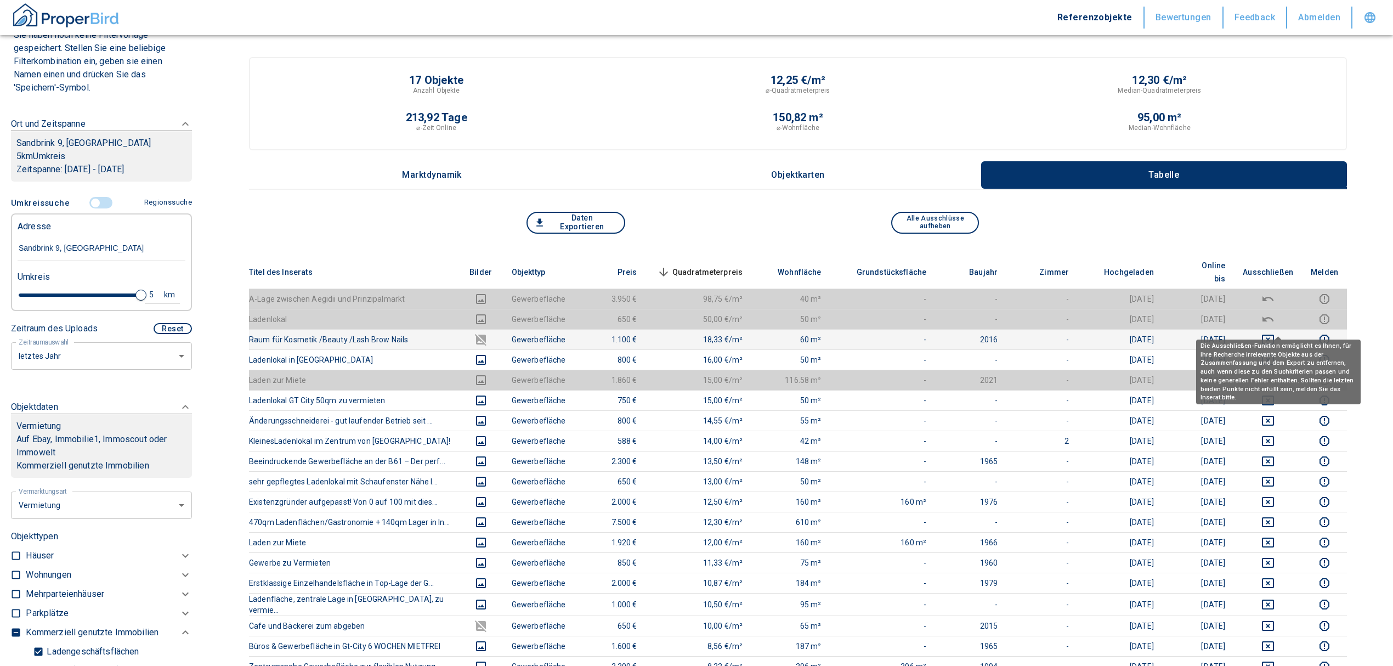
click at [1271, 333] on icon "deselect this listing" at bounding box center [1267, 339] width 13 height 13
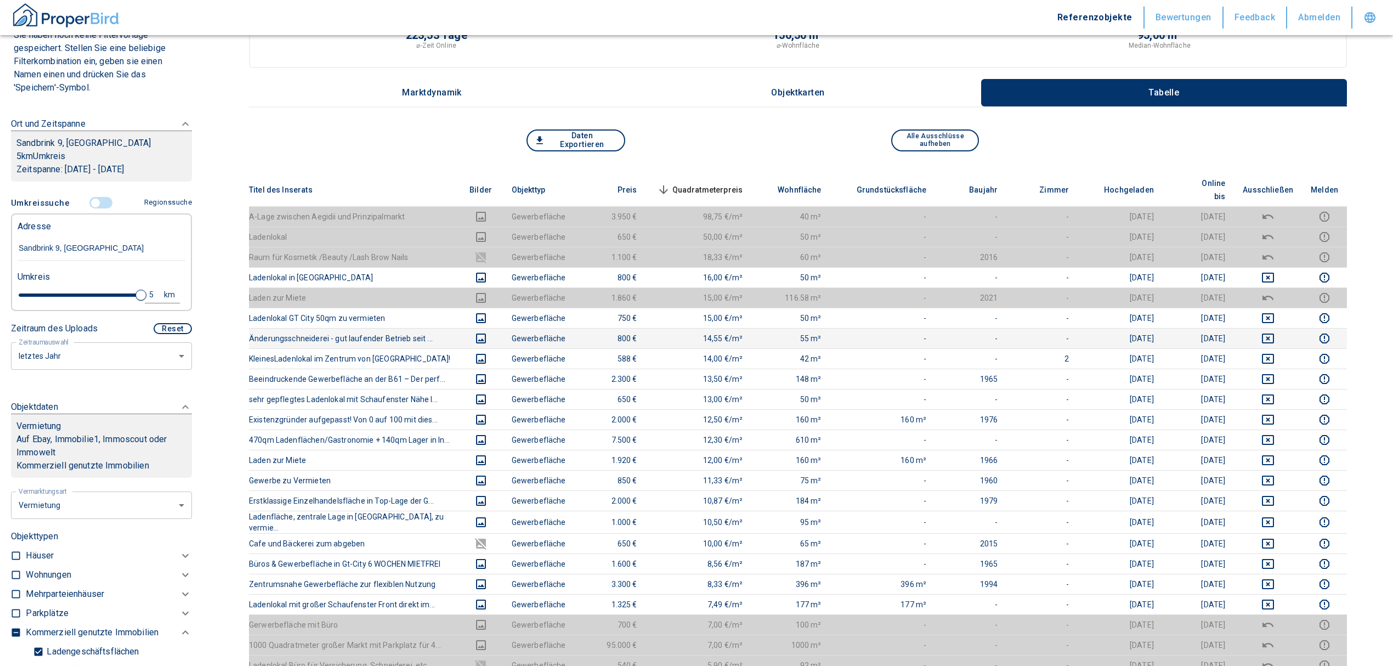
scroll to position [146, 0]
